Goal: Information Seeking & Learning: Learn about a topic

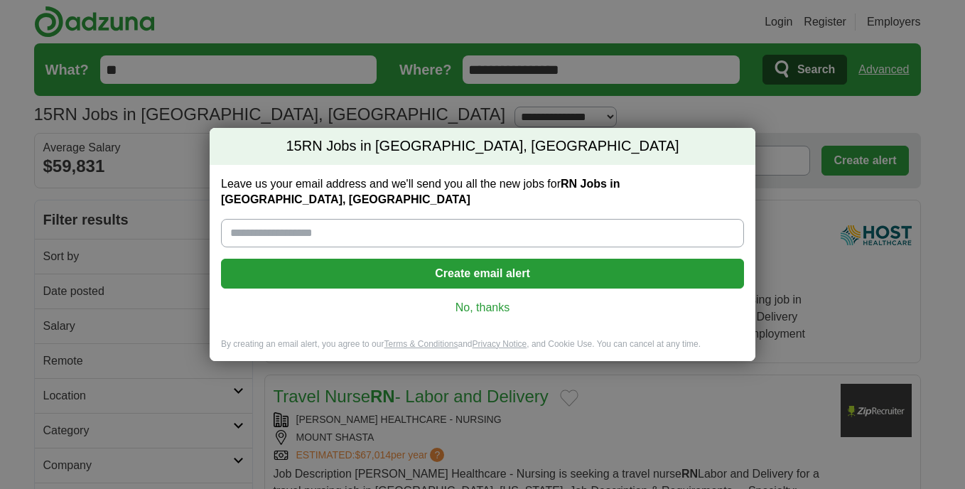
click at [471, 300] on link "No, thanks" at bounding box center [482, 308] width 500 height 16
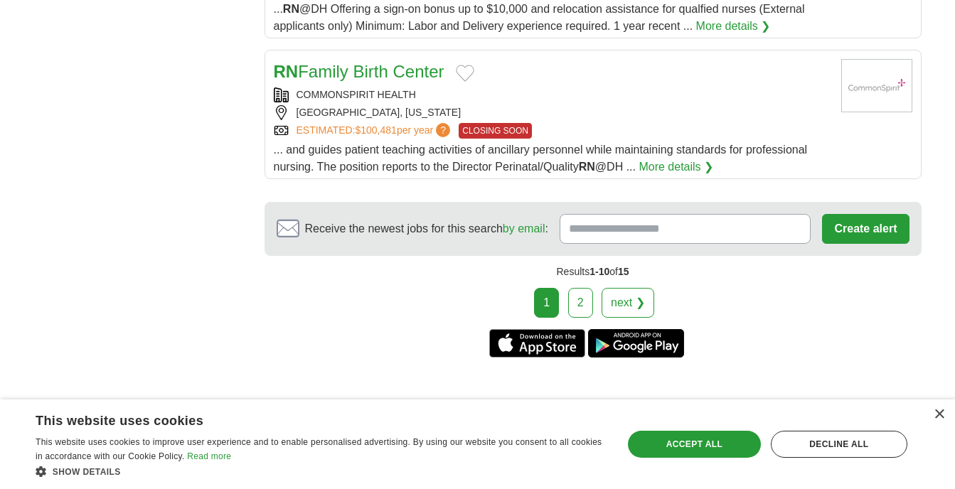
scroll to position [1848, 0]
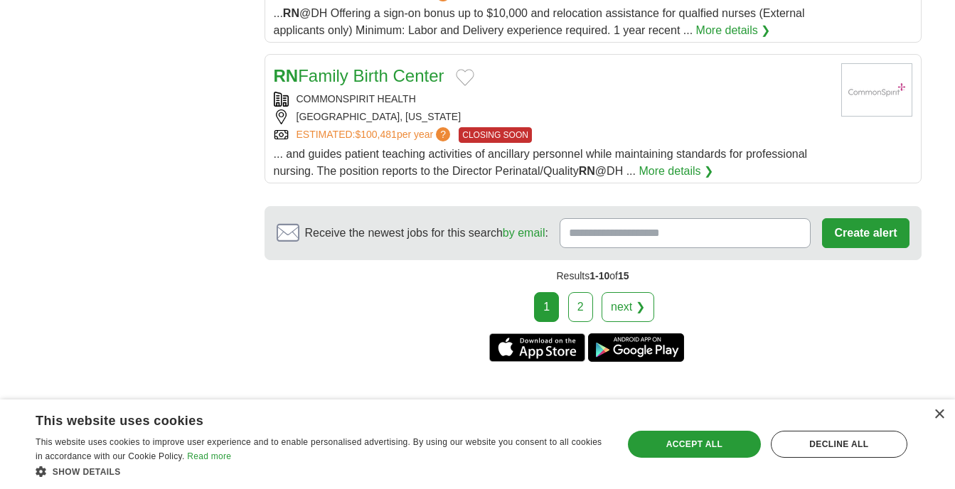
click at [586, 292] on link "2" at bounding box center [580, 307] width 25 height 30
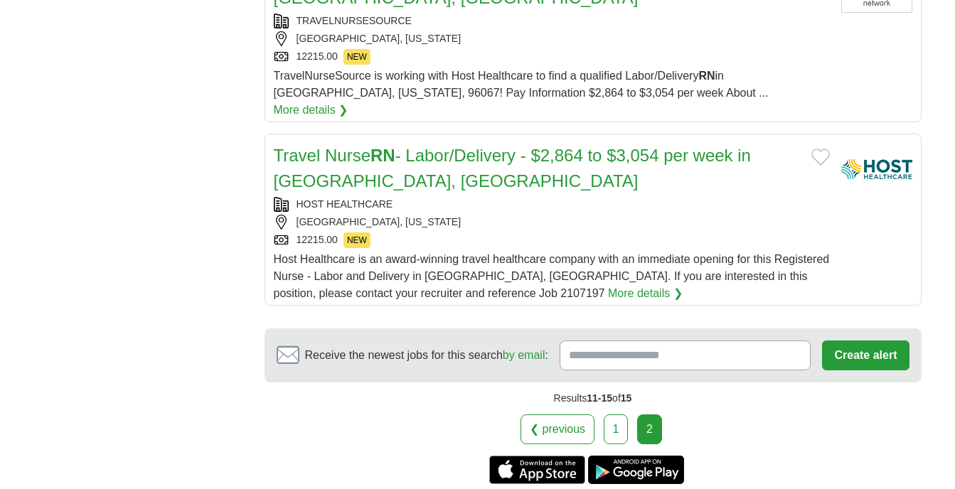
scroll to position [853, 0]
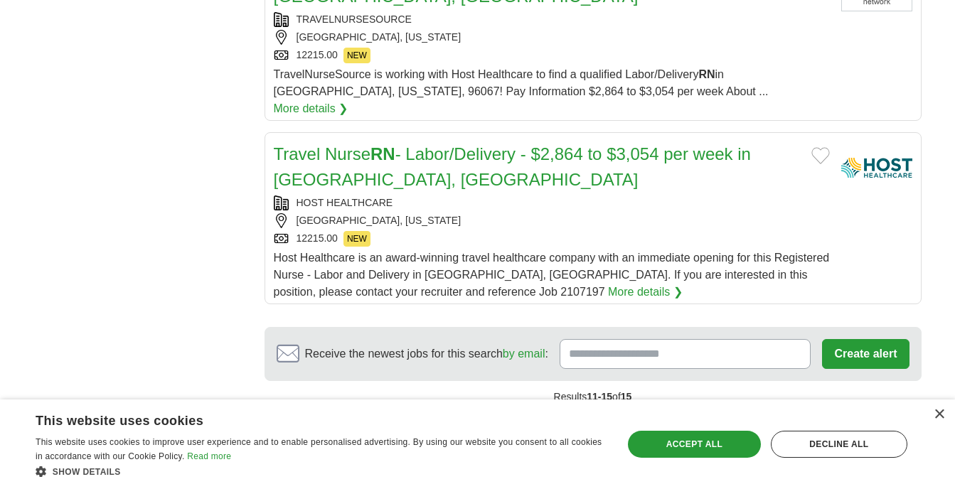
click at [616, 407] on div "× This website uses cookies This website uses cookies to improve user experienc…" at bounding box center [477, 445] width 955 height 90
click at [618, 393] on div "Results 11-15 of 15" at bounding box center [592, 397] width 657 height 32
click at [616, 413] on link "1" at bounding box center [616, 428] width 25 height 30
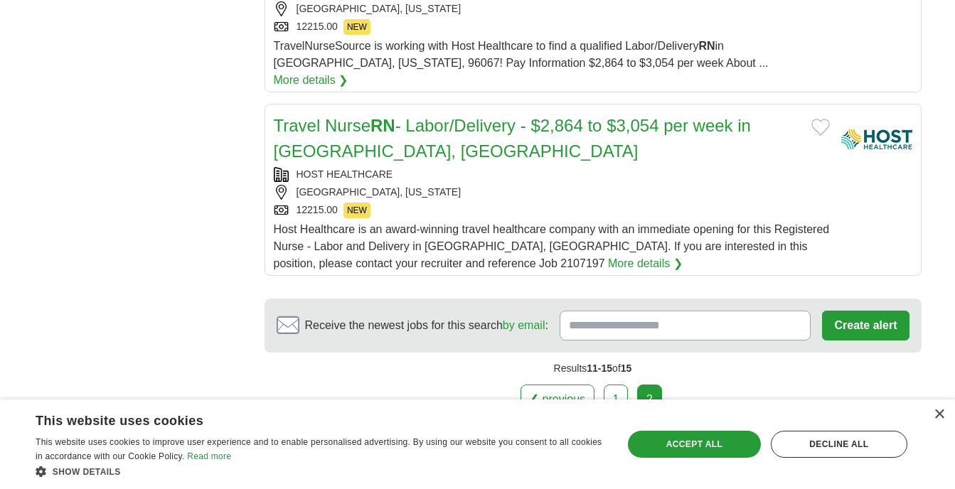
scroll to position [910, 0]
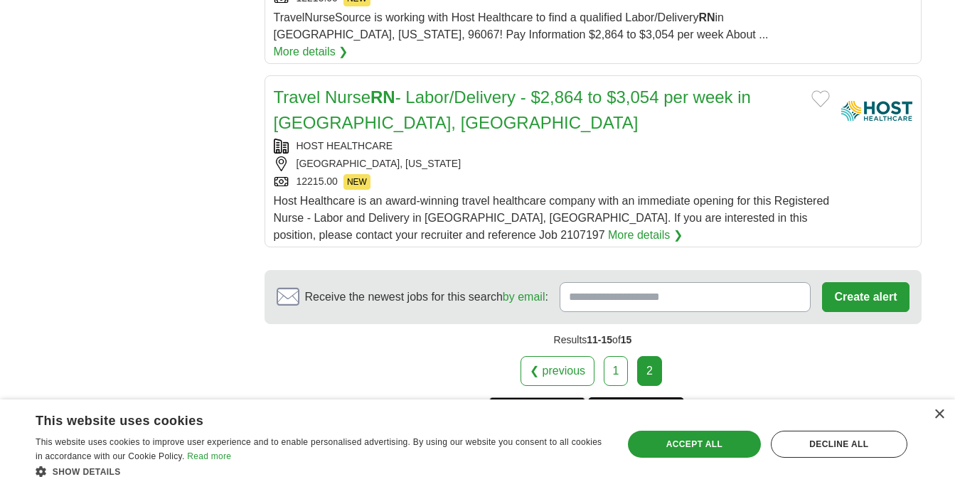
click at [612, 356] on link "1" at bounding box center [616, 371] width 25 height 30
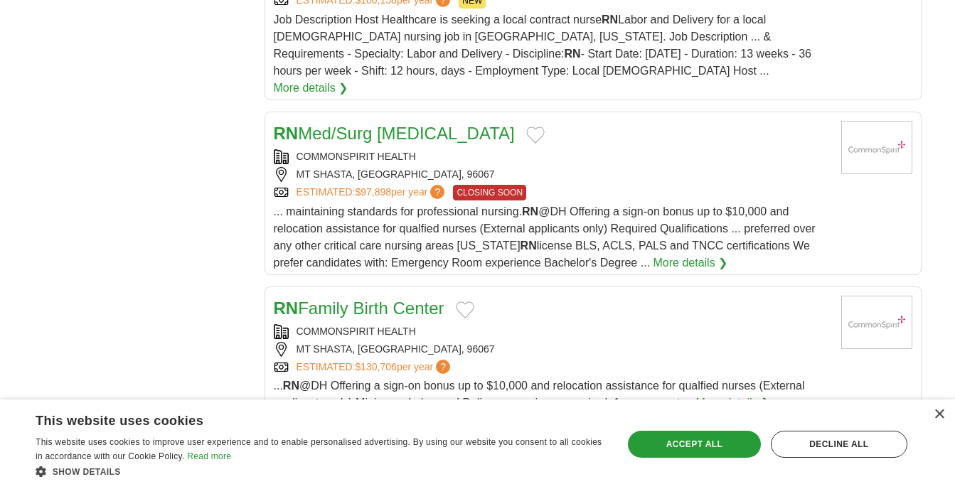
scroll to position [1479, 0]
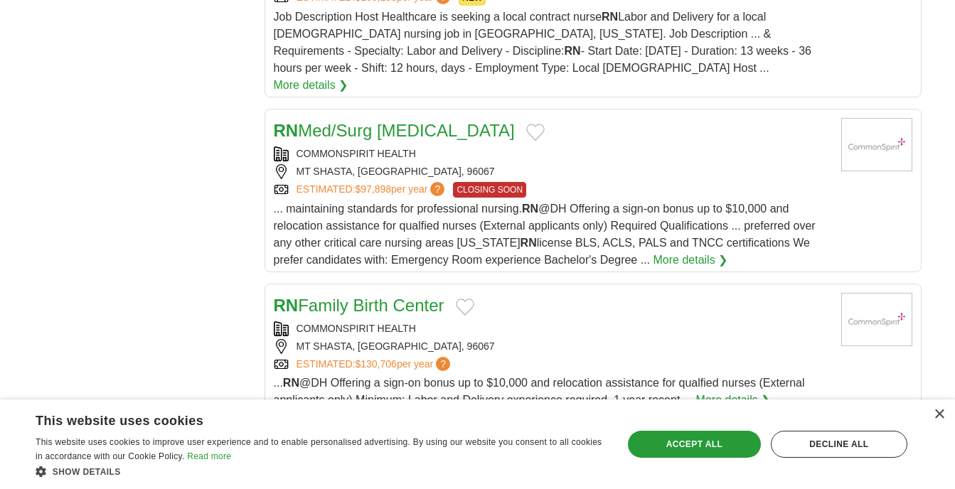
click at [380, 121] on link "RN Med/Surg ICU" at bounding box center [394, 130] width 241 height 19
click at [403, 148] on link "COMMONSPIRIT HEALTH" at bounding box center [355, 153] width 119 height 11
